Goal: Find specific page/section: Find specific page/section

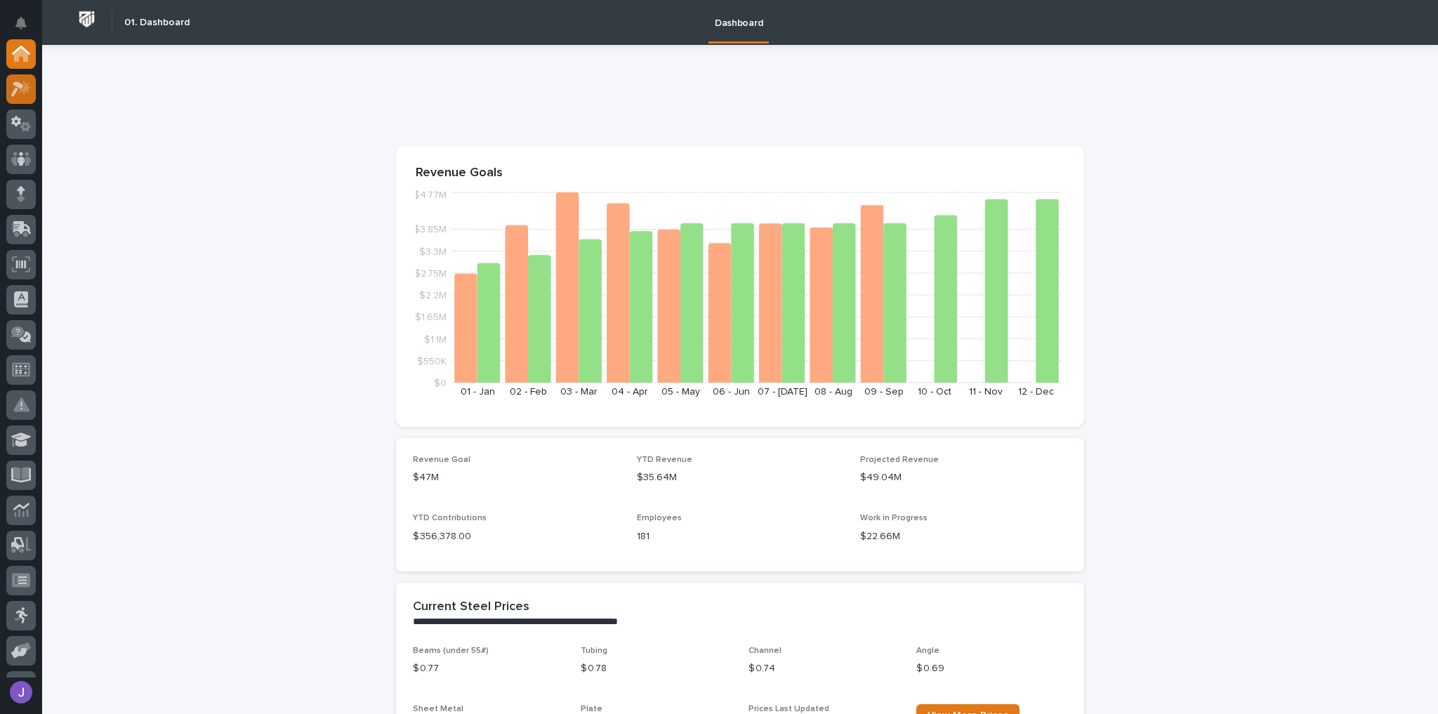
click at [13, 79] on div at bounding box center [20, 88] width 29 height 29
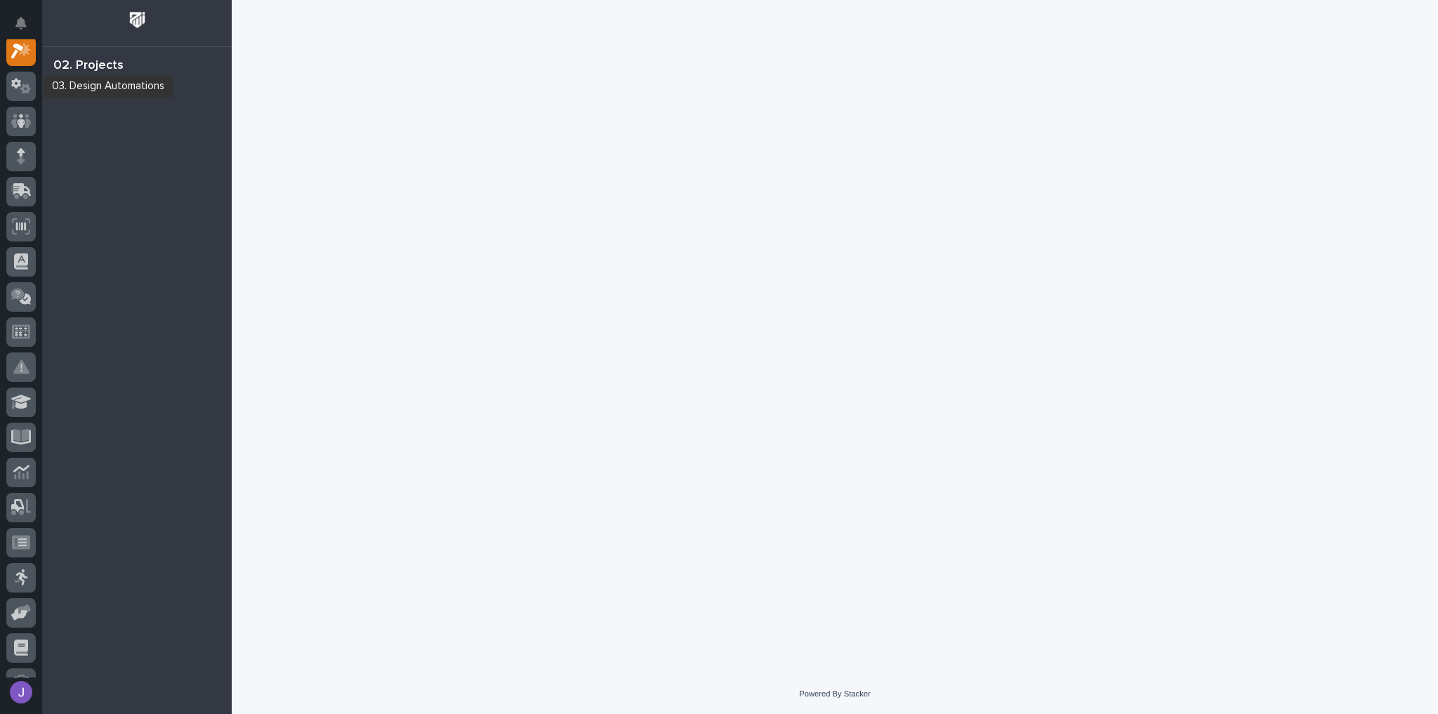
scroll to position [35, 0]
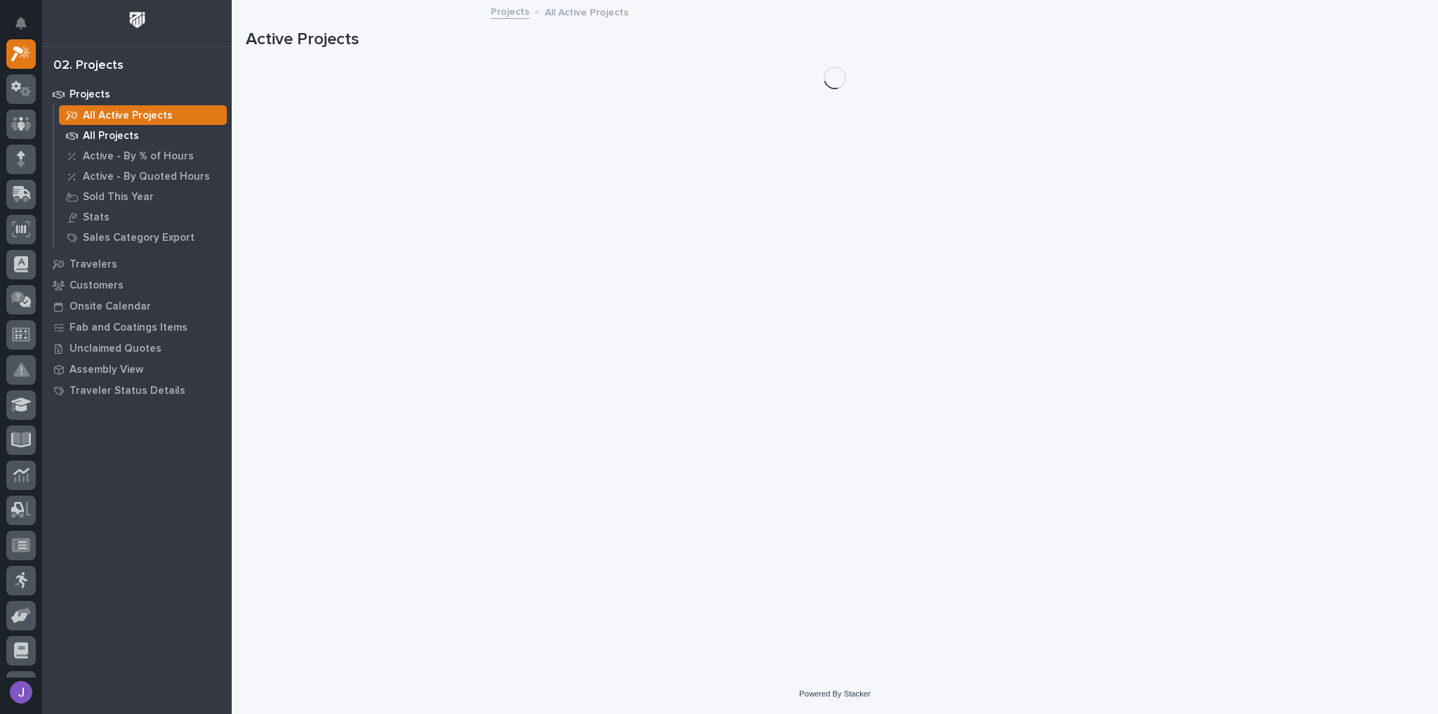
click at [112, 138] on p "All Projects" at bounding box center [111, 136] width 56 height 13
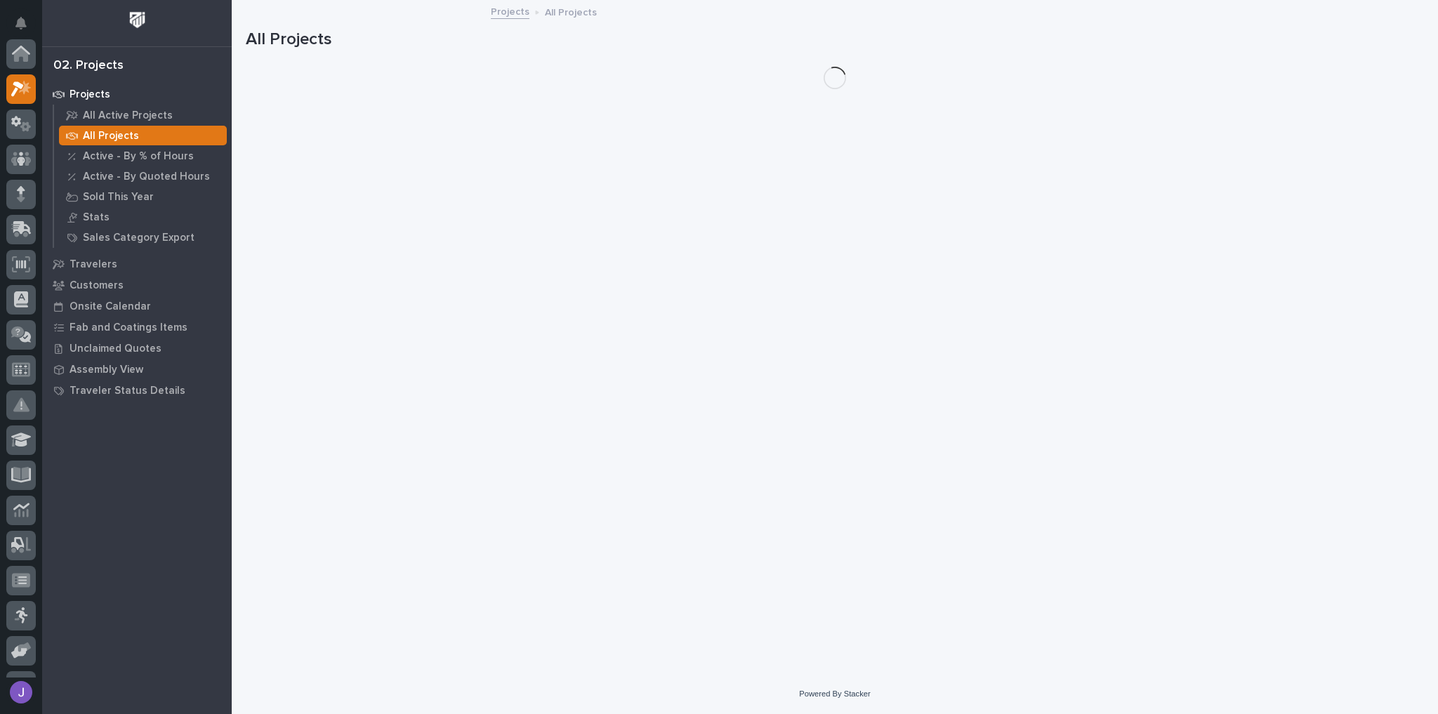
scroll to position [35, 0]
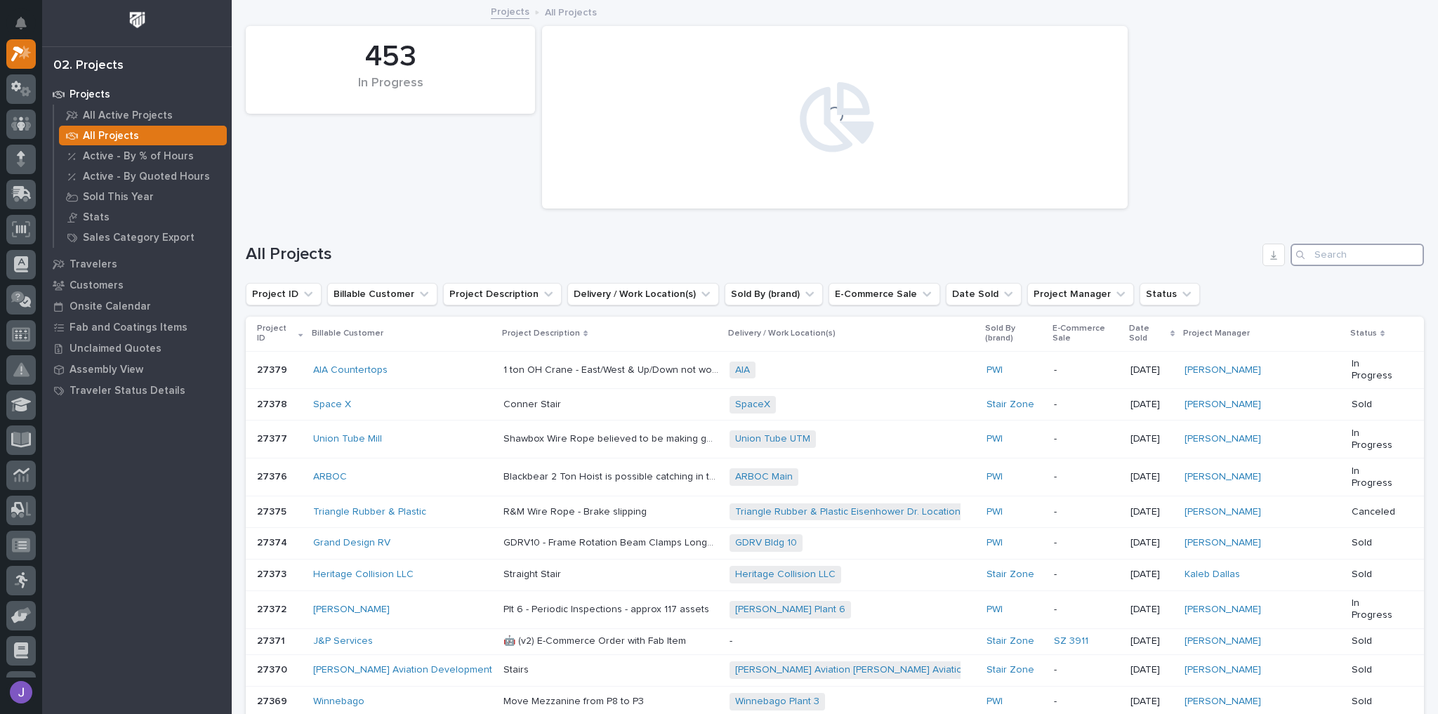
click at [1362, 263] on input "Search" at bounding box center [1357, 255] width 133 height 22
type input "AVM"
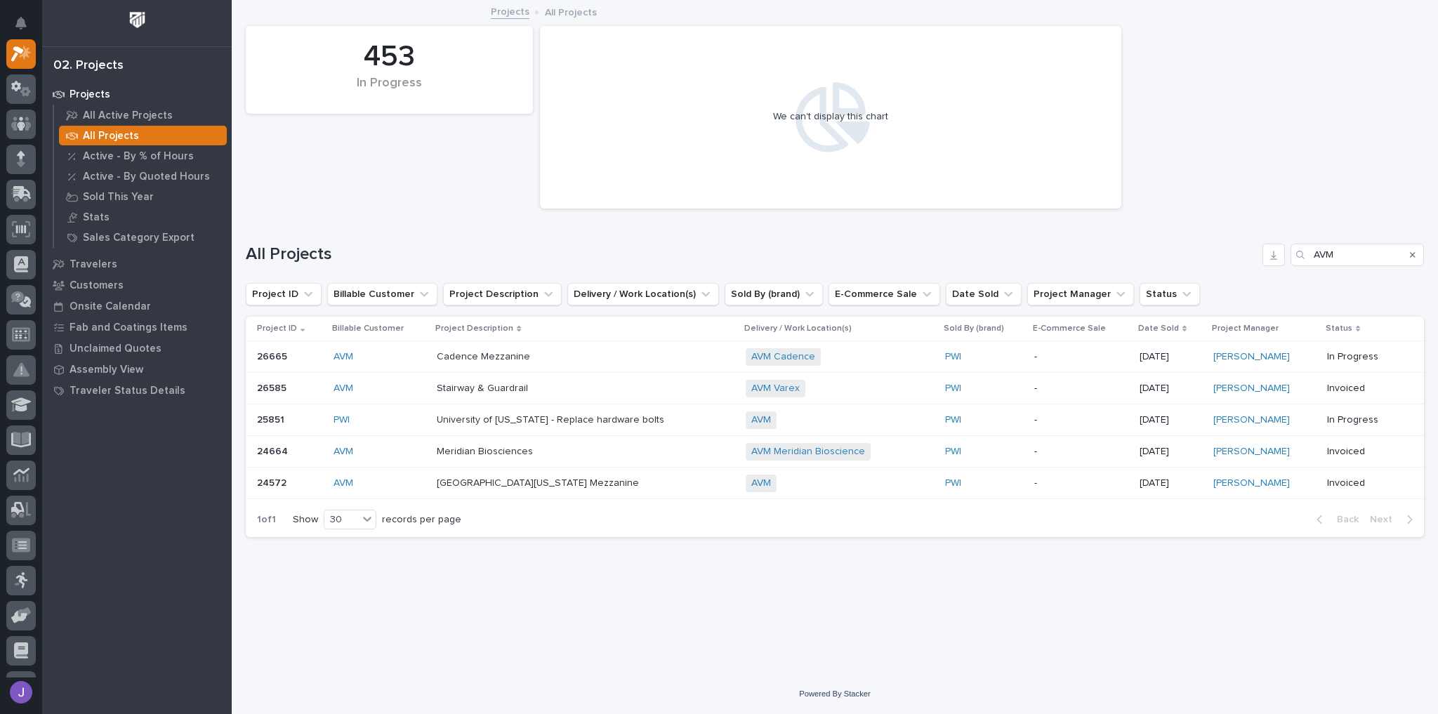
click at [364, 364] on div "AVM" at bounding box center [380, 356] width 93 height 23
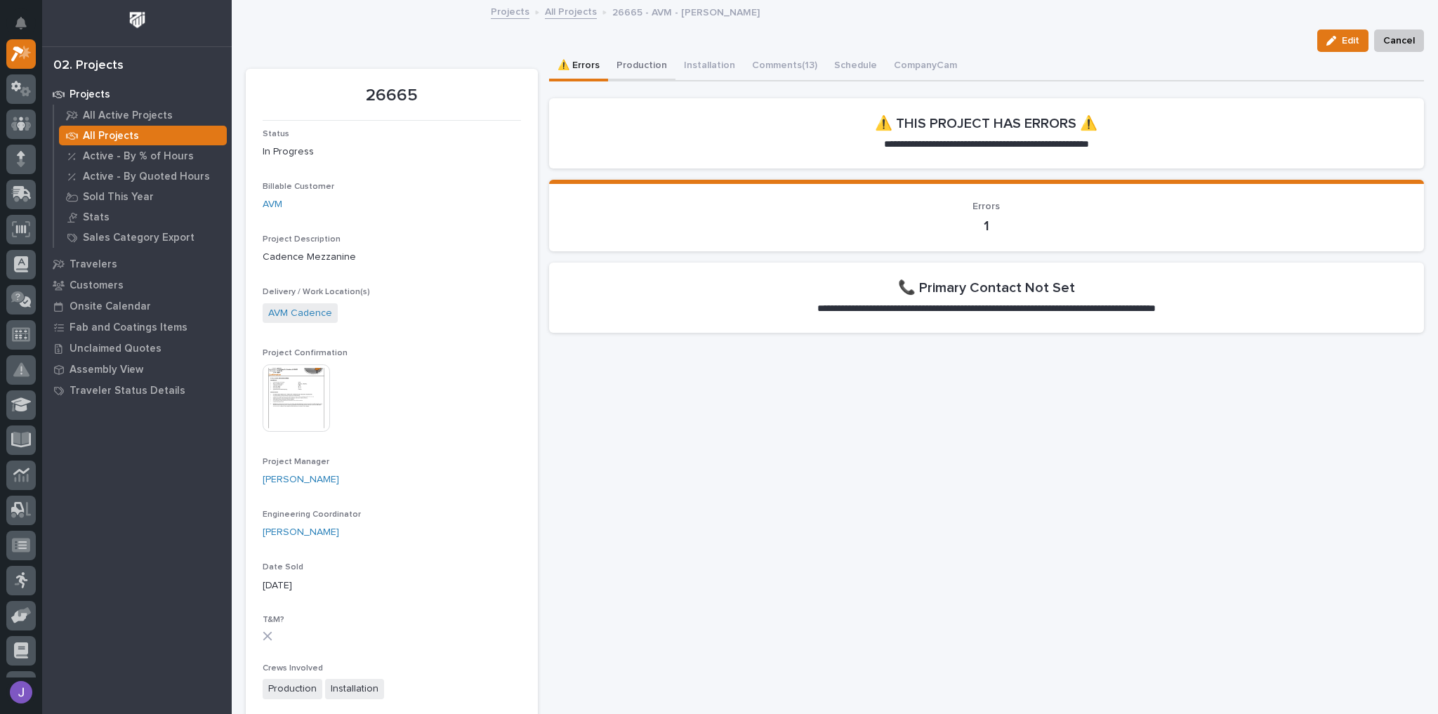
click at [641, 68] on button "Production" at bounding box center [641, 66] width 67 height 29
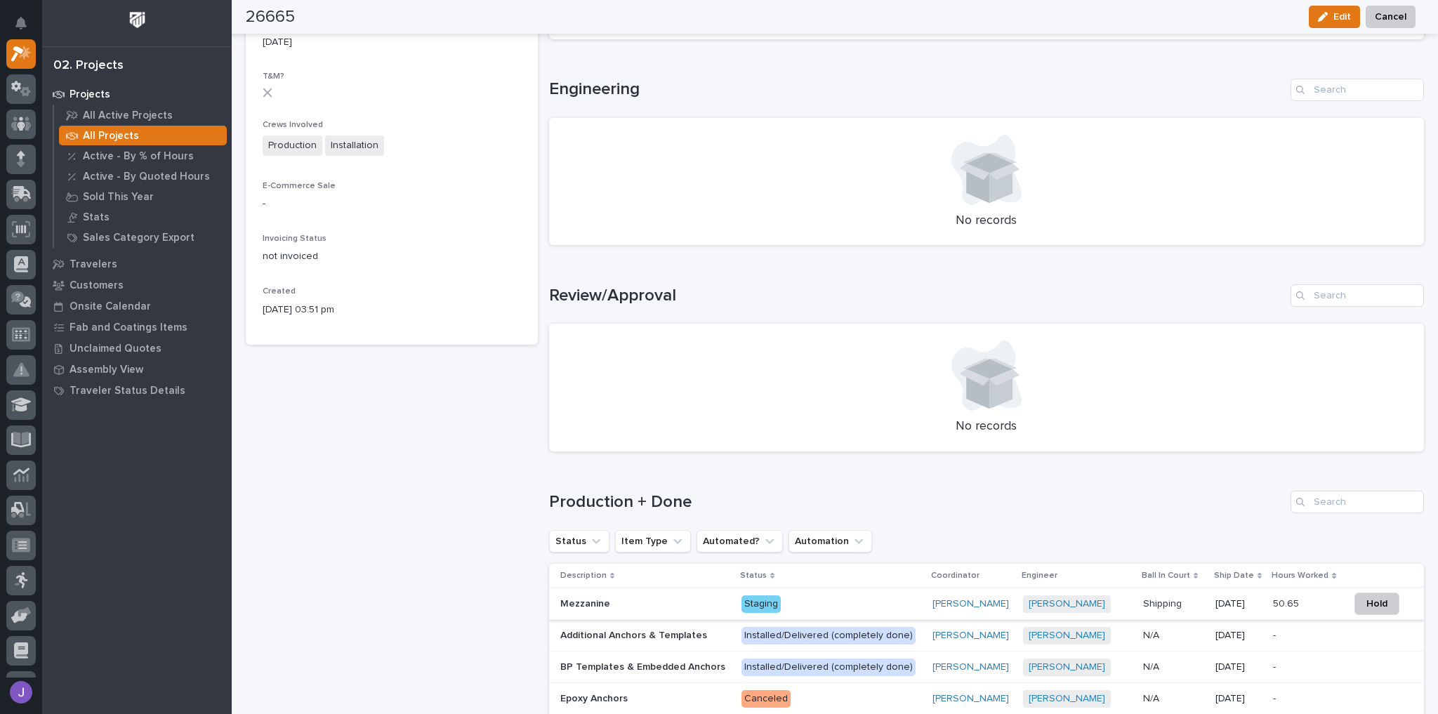
scroll to position [562, 0]
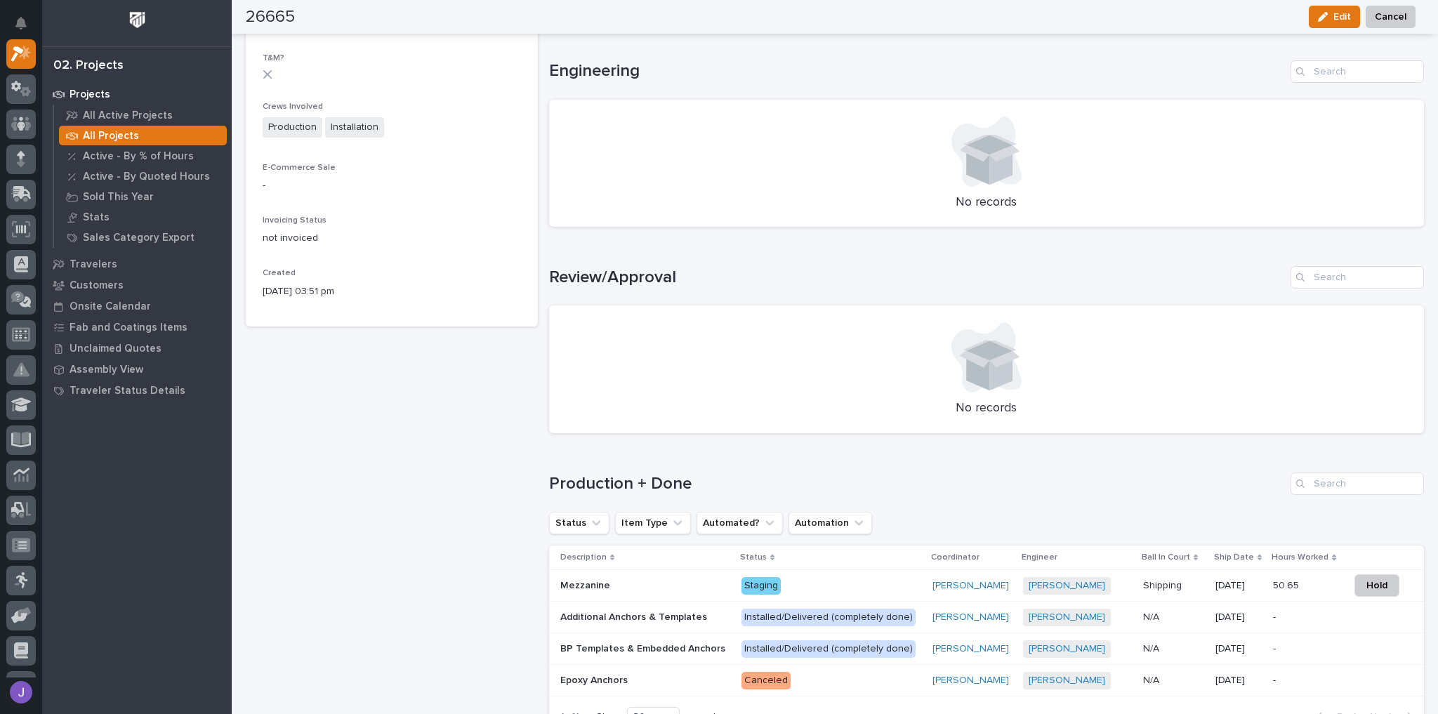
click at [589, 586] on p "Mezzanine" at bounding box center [586, 584] width 53 height 15
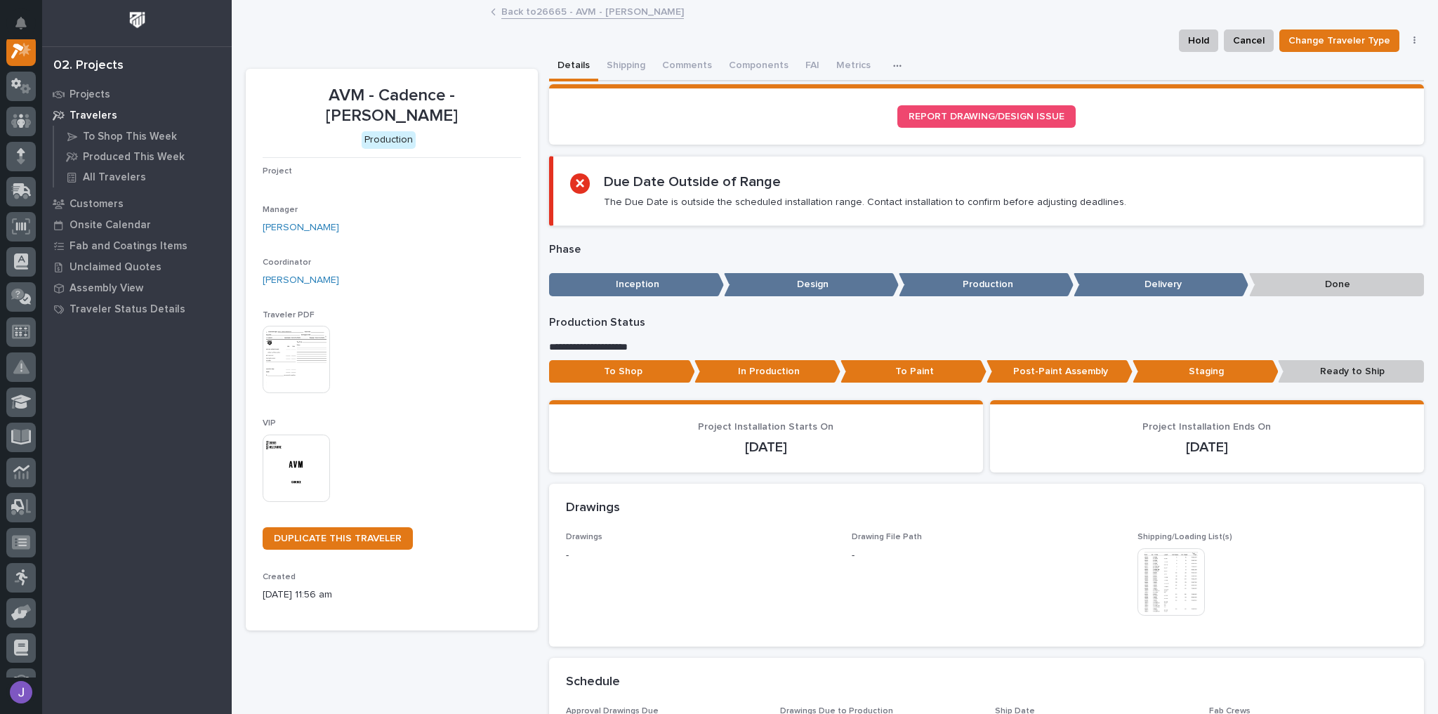
scroll to position [35, 0]
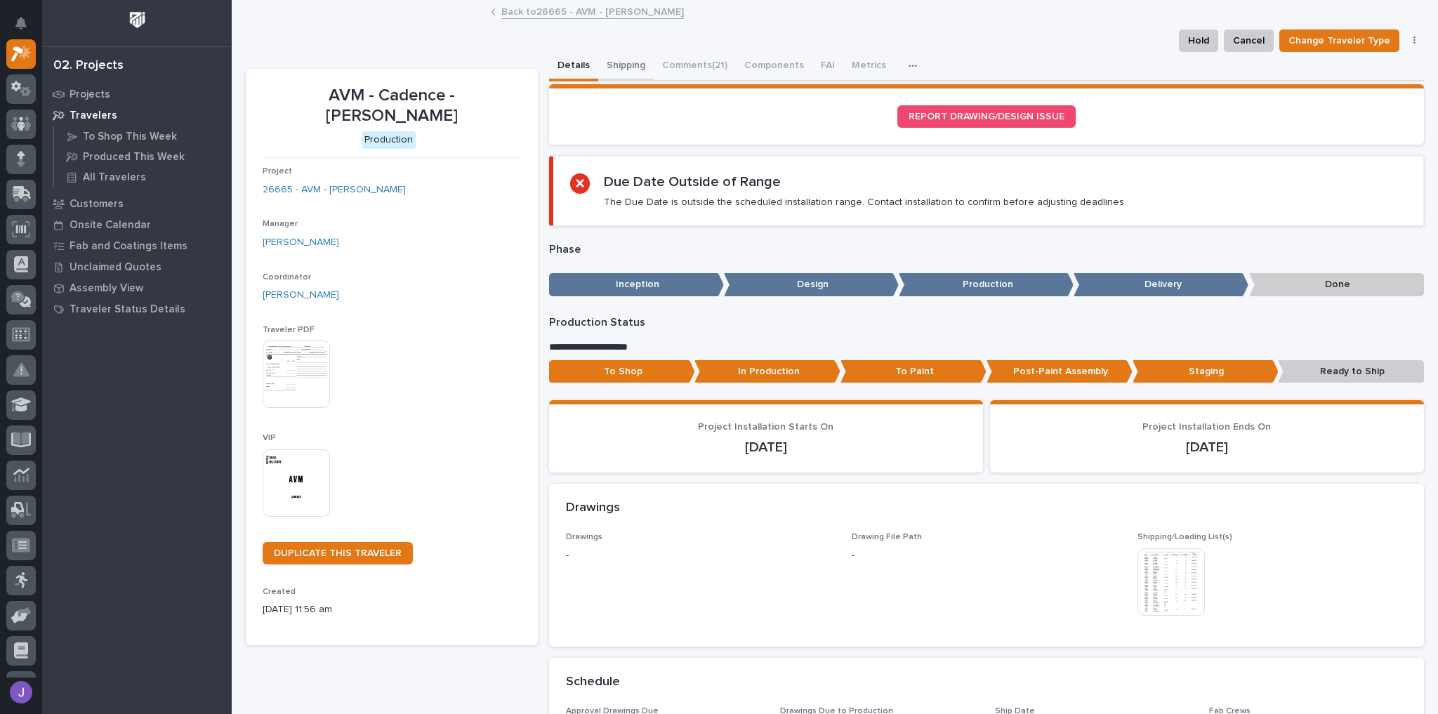
click at [624, 69] on button "Shipping" at bounding box center [625, 66] width 55 height 29
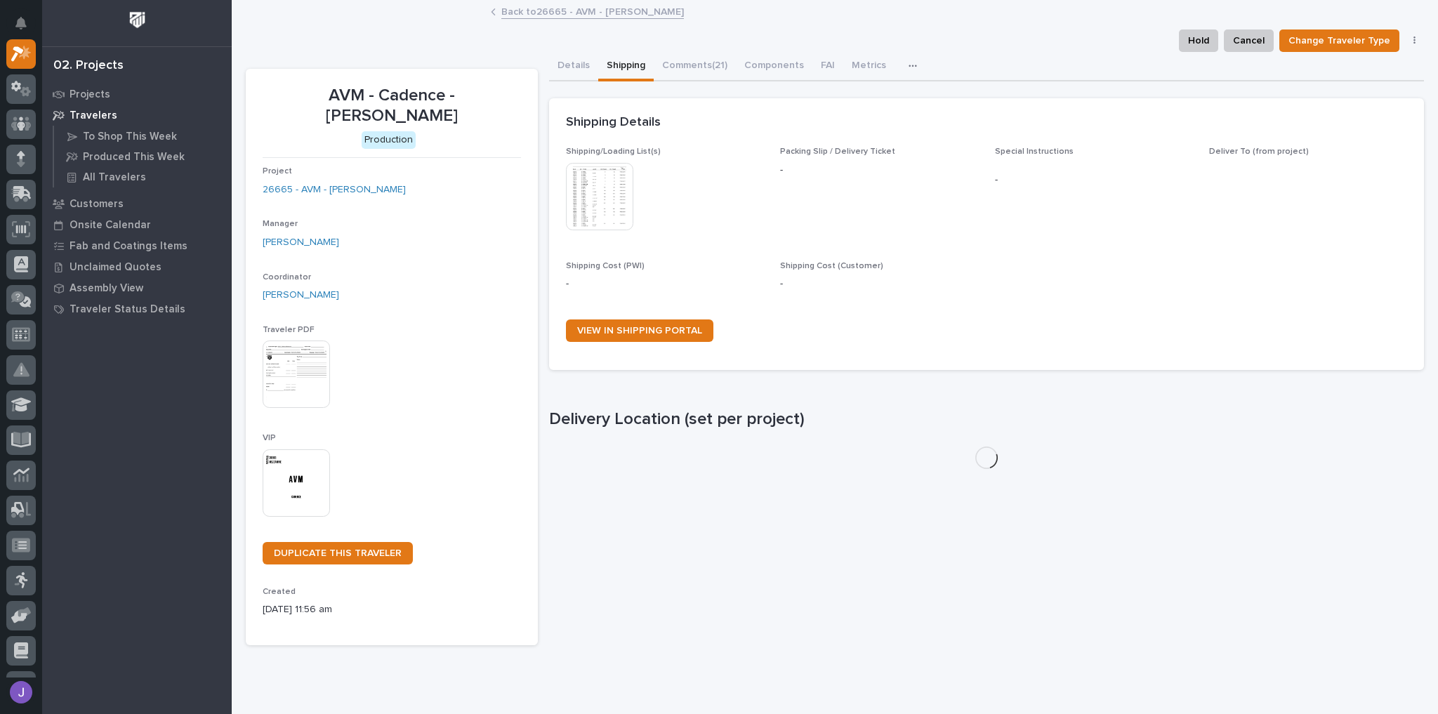
click at [614, 206] on img at bounding box center [599, 196] width 67 height 67
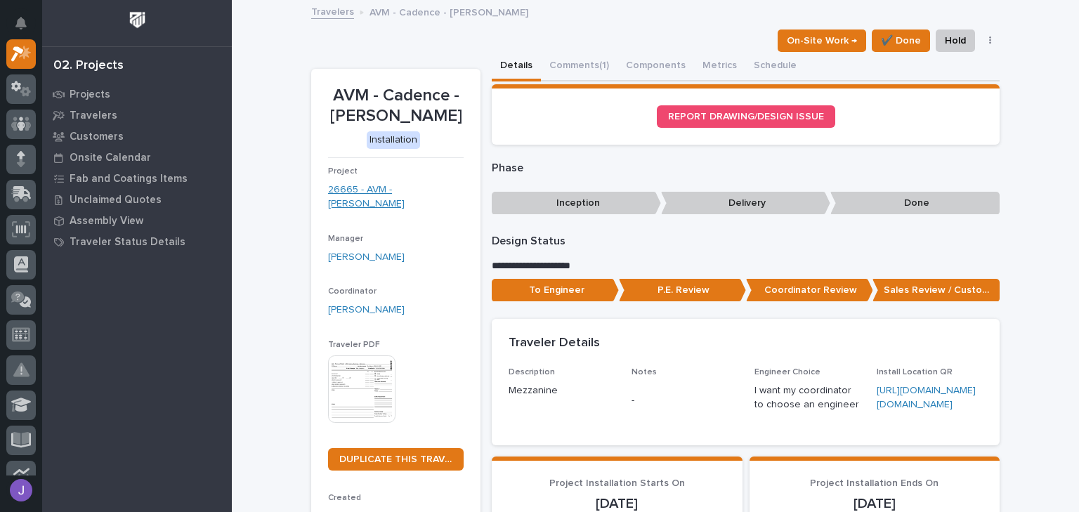
click at [360, 190] on link "26665 - AVM - [PERSON_NAME]" at bounding box center [396, 197] width 136 height 29
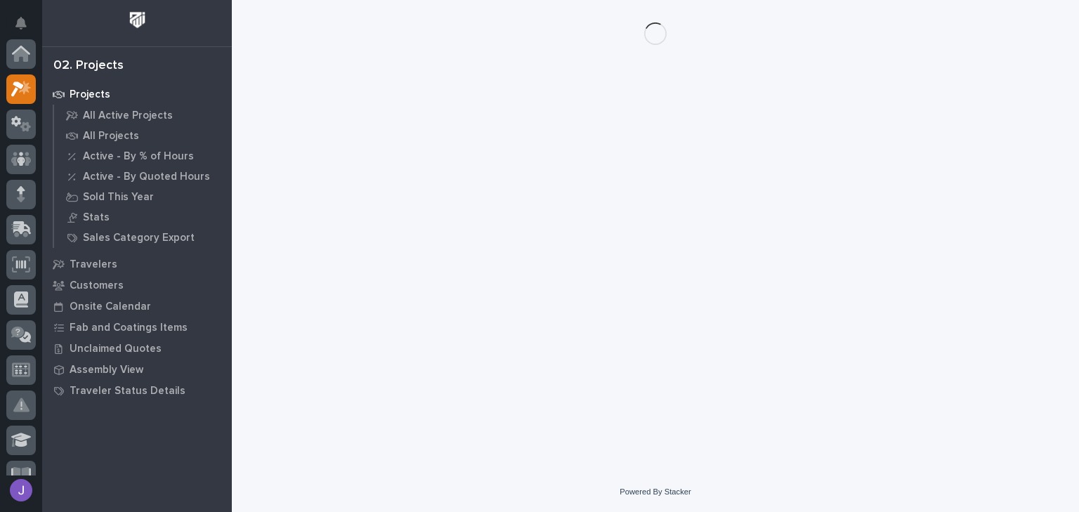
scroll to position [35, 0]
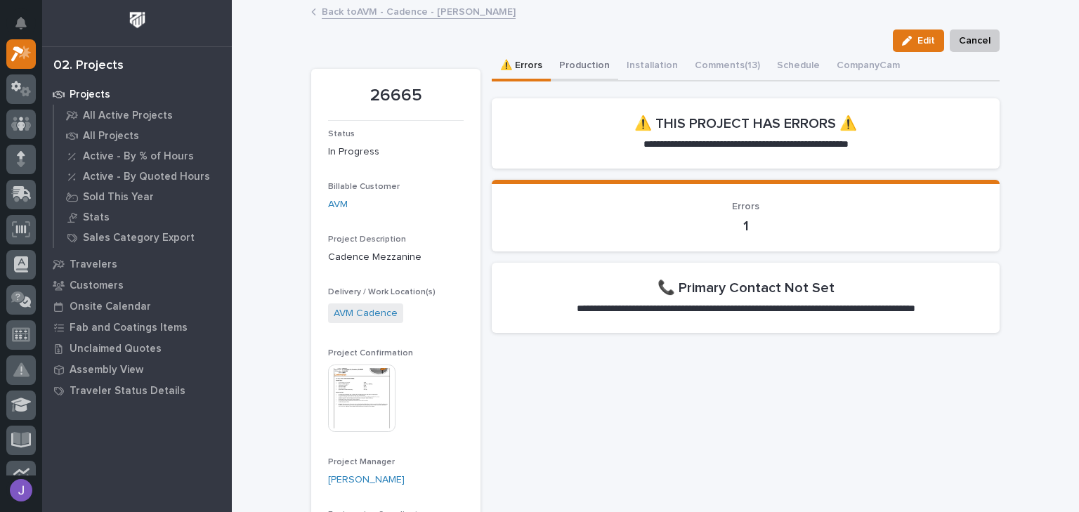
click at [580, 66] on button "Production" at bounding box center [584, 66] width 67 height 29
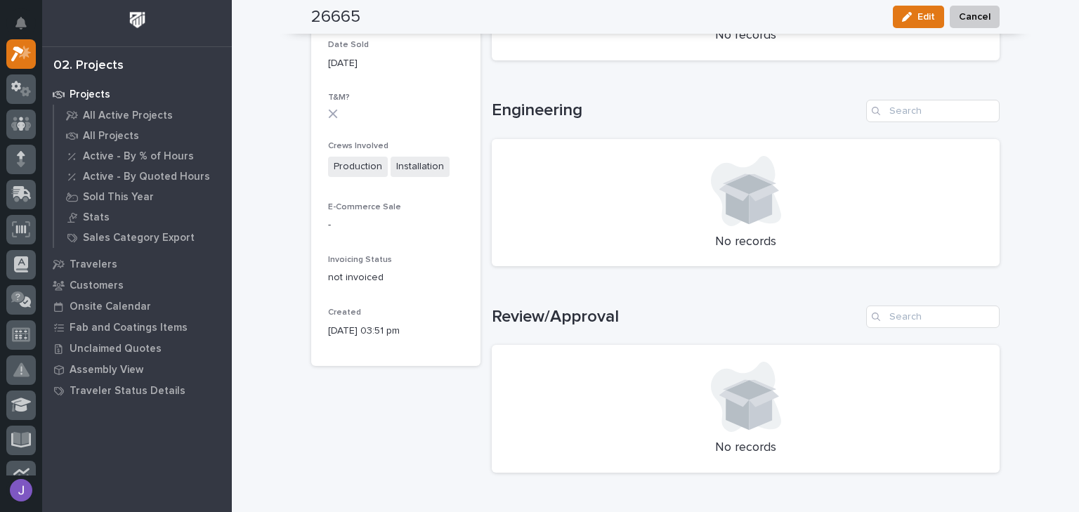
scroll to position [674, 0]
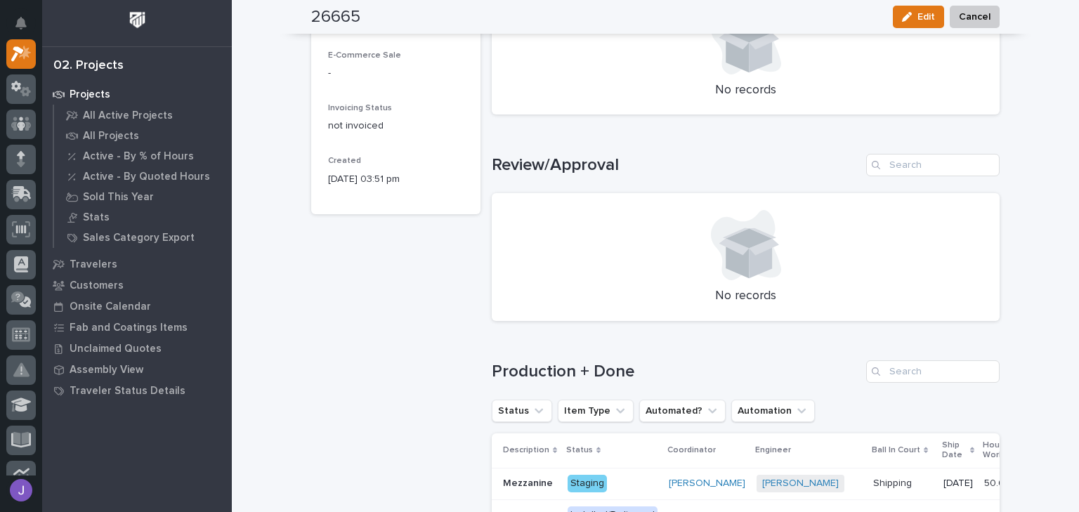
click at [551, 479] on p at bounding box center [529, 483] width 53 height 12
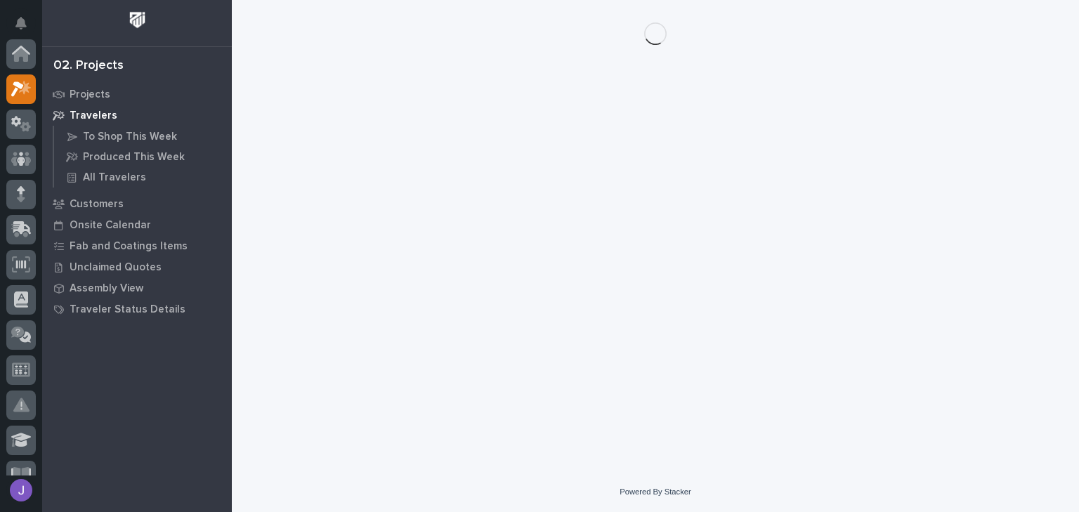
scroll to position [35, 0]
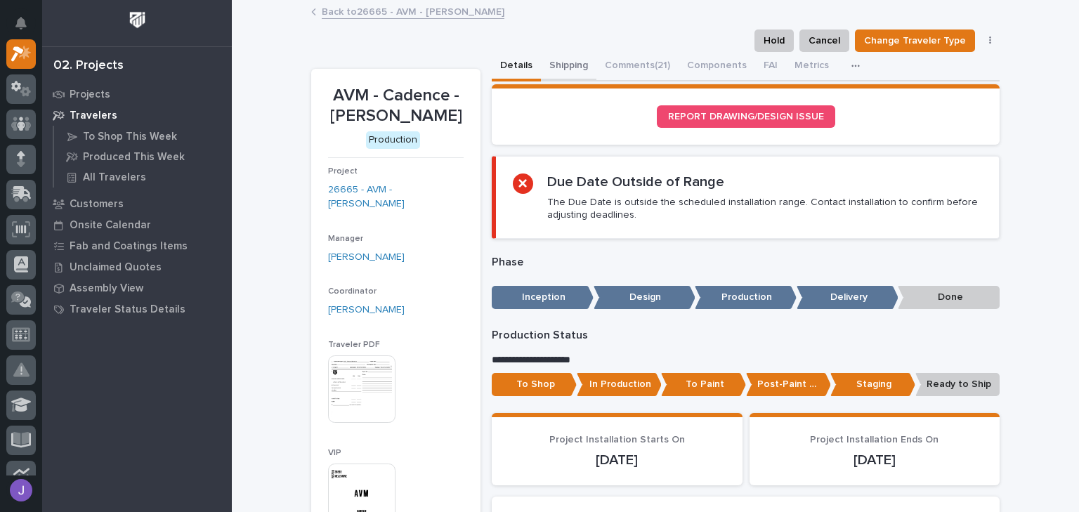
click at [556, 60] on button "Shipping" at bounding box center [568, 66] width 55 height 29
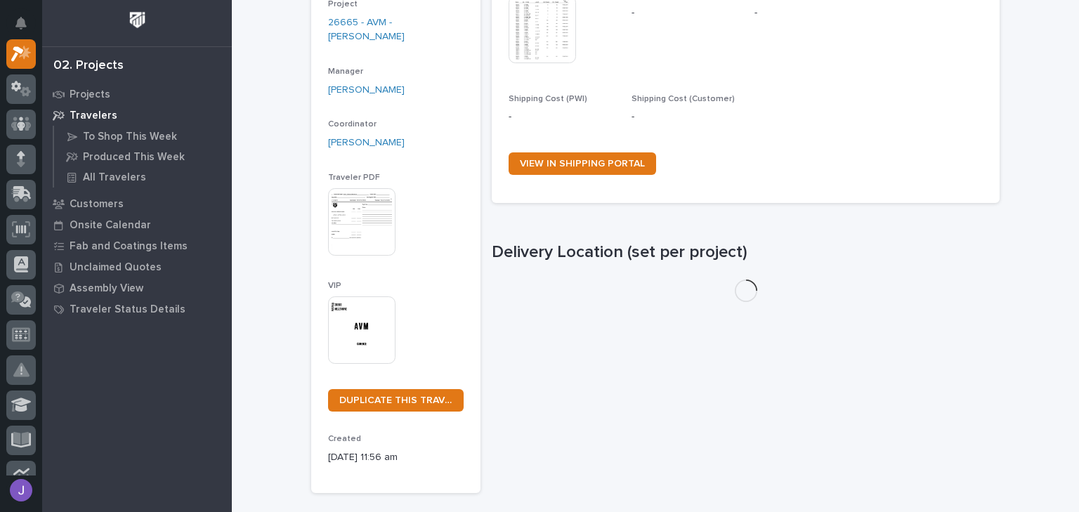
scroll to position [258, 0]
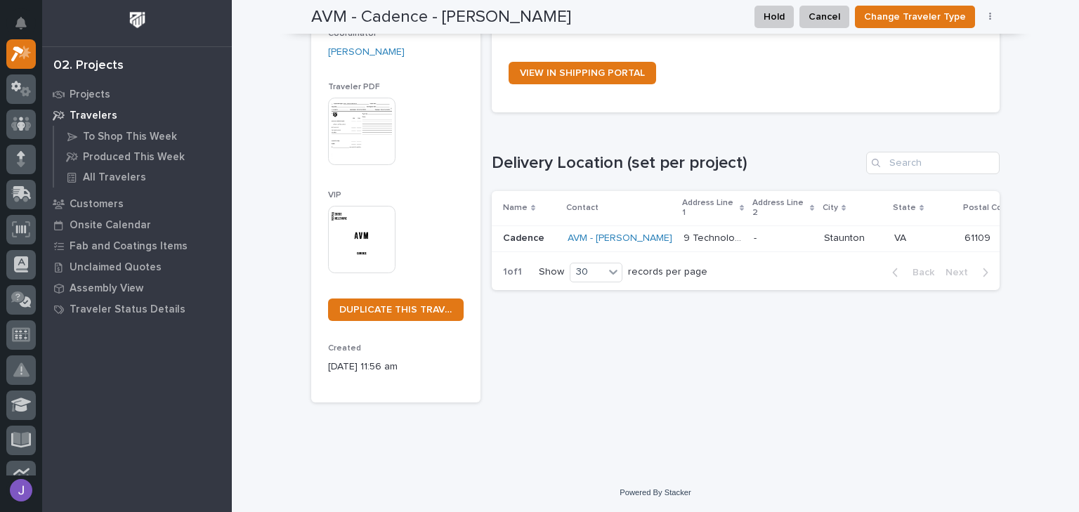
click at [535, 239] on p "Cadence" at bounding box center [525, 237] width 44 height 15
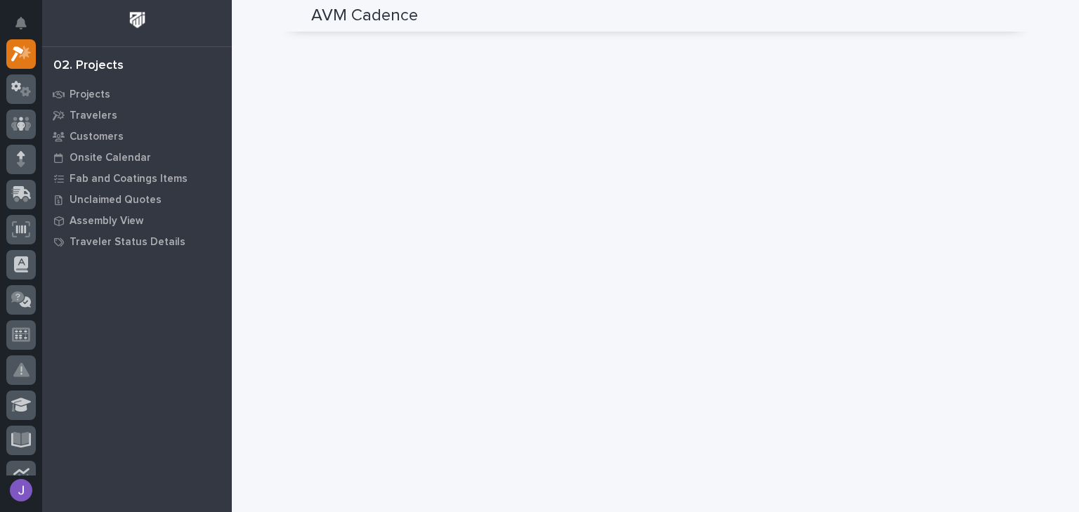
scroll to position [674, 0]
